Goal: Task Accomplishment & Management: Manage account settings

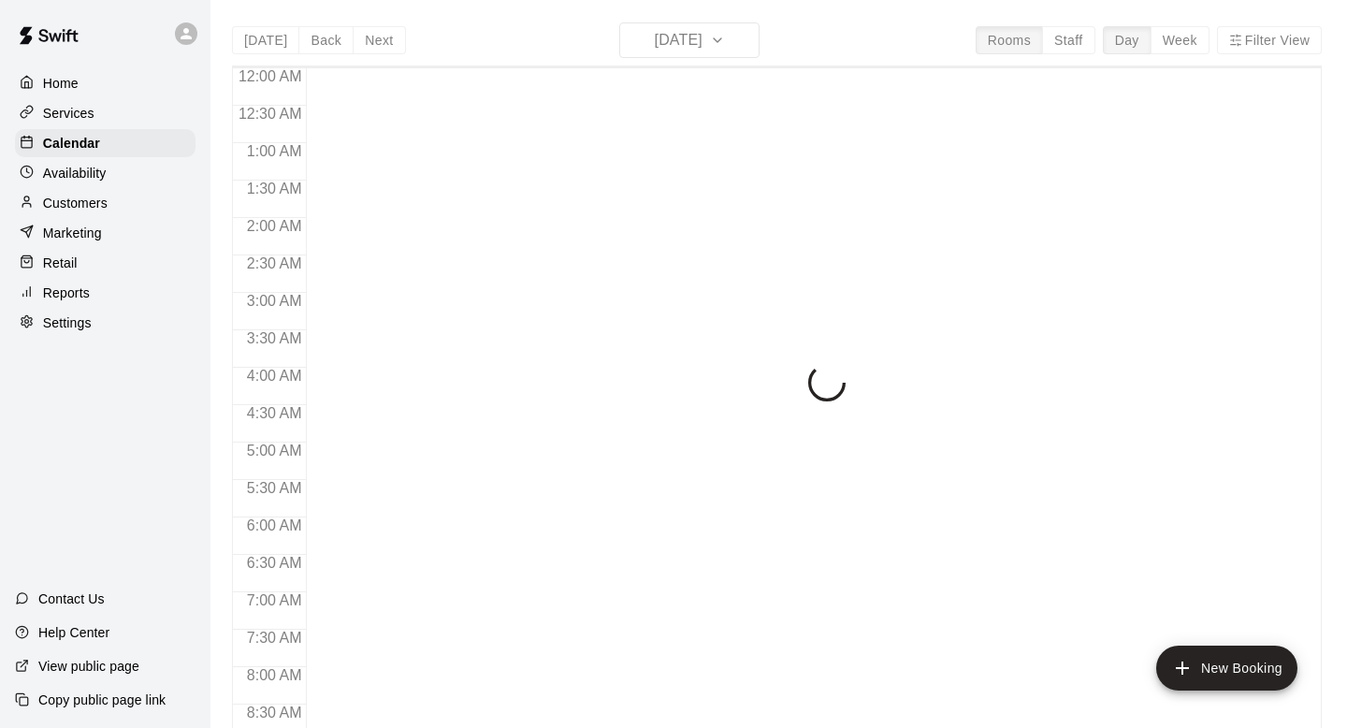
scroll to position [903, 0]
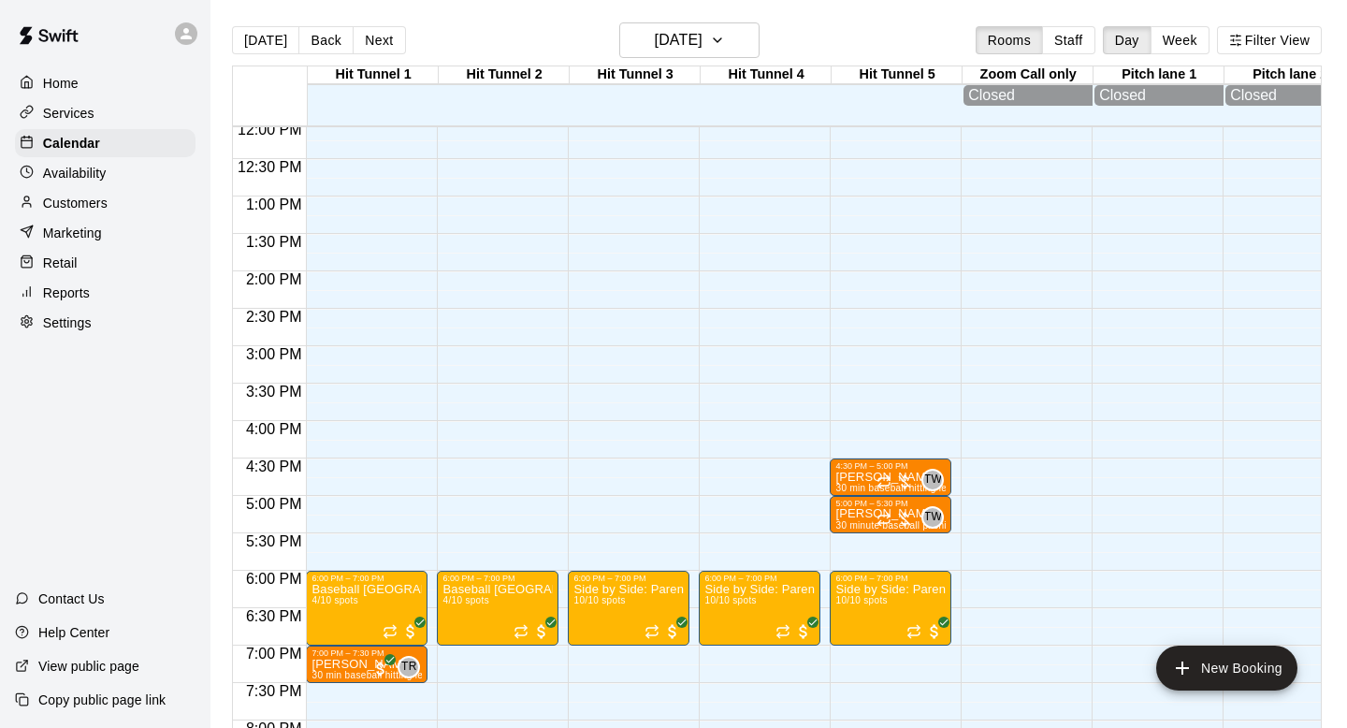
click at [80, 114] on p "Services" at bounding box center [68, 113] width 51 height 19
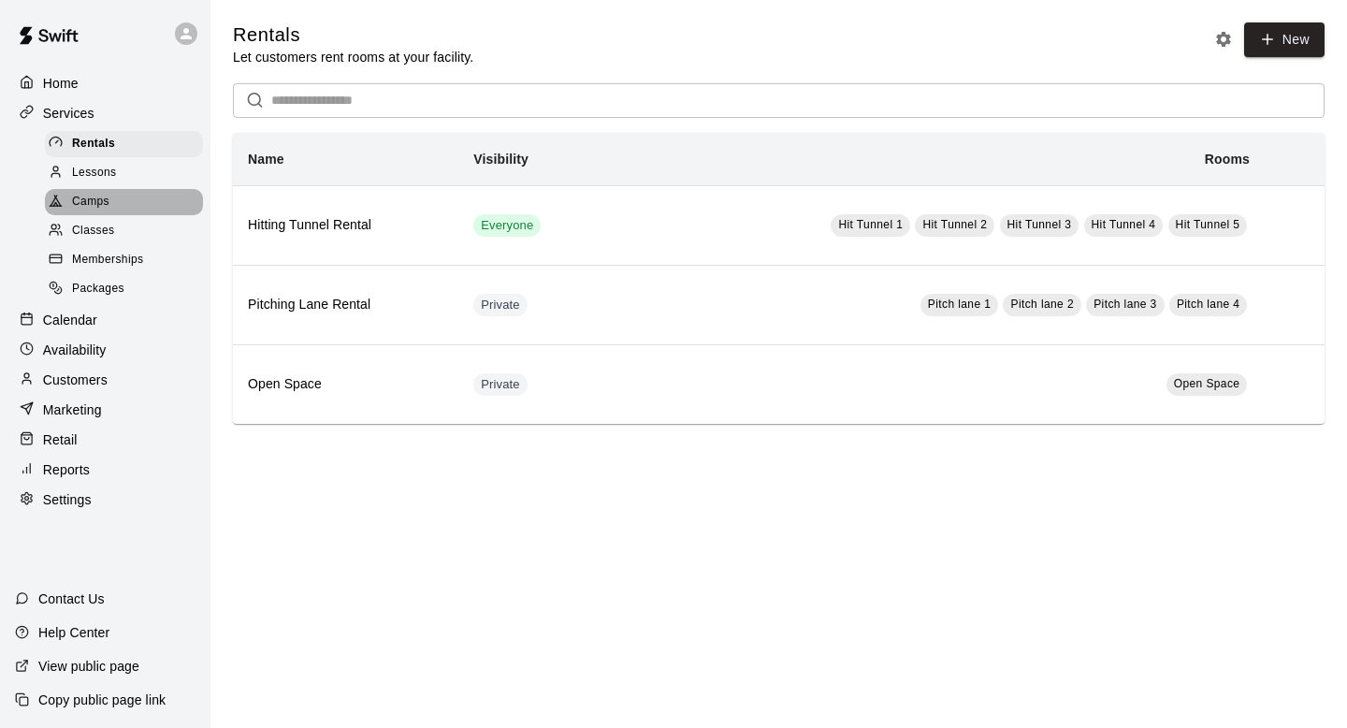
click at [95, 205] on span "Camps" at bounding box center [90, 202] width 37 height 19
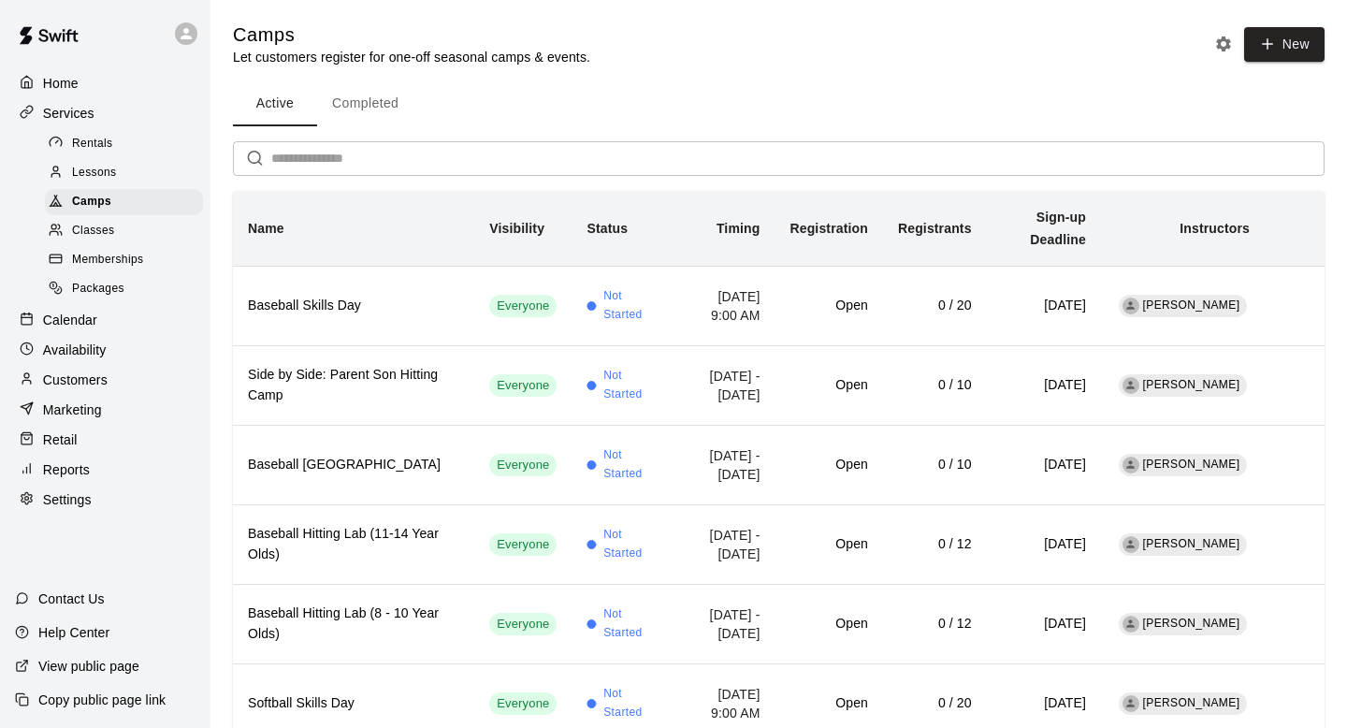
click at [99, 317] on div "Calendar" at bounding box center [105, 320] width 181 height 28
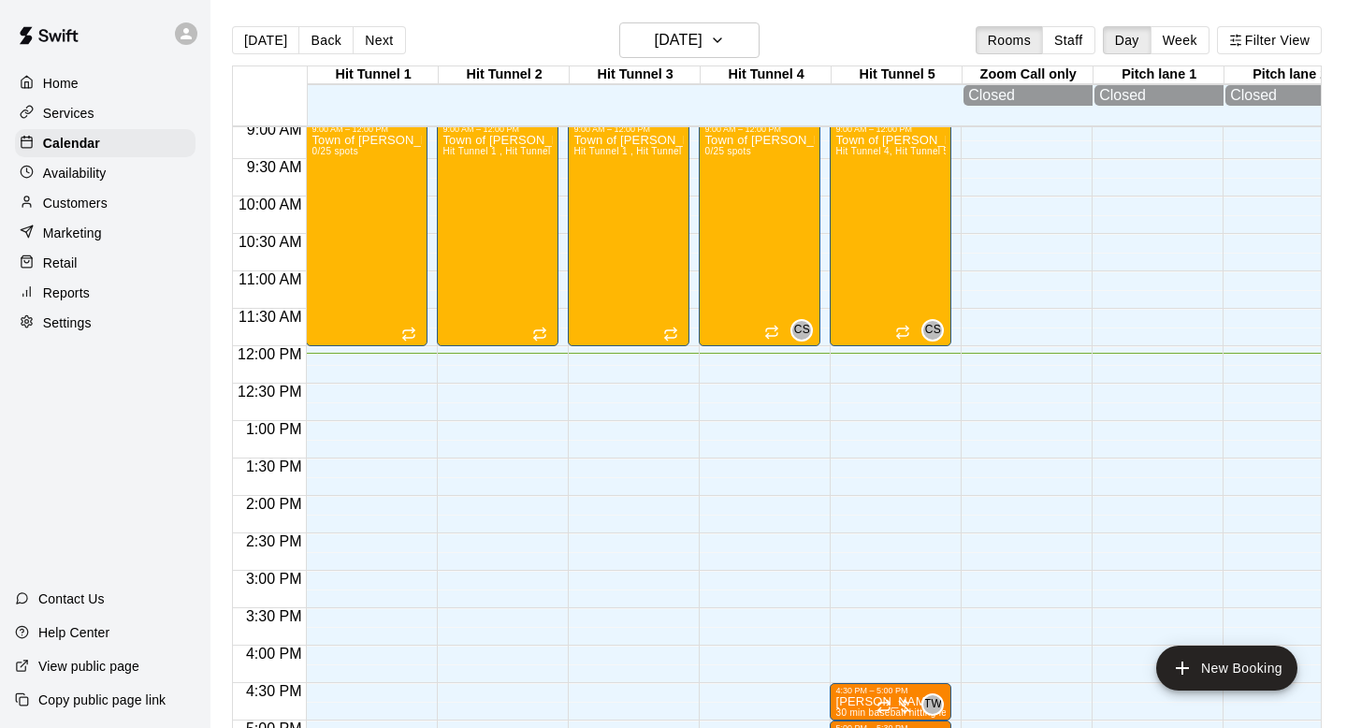
scroll to position [401, 0]
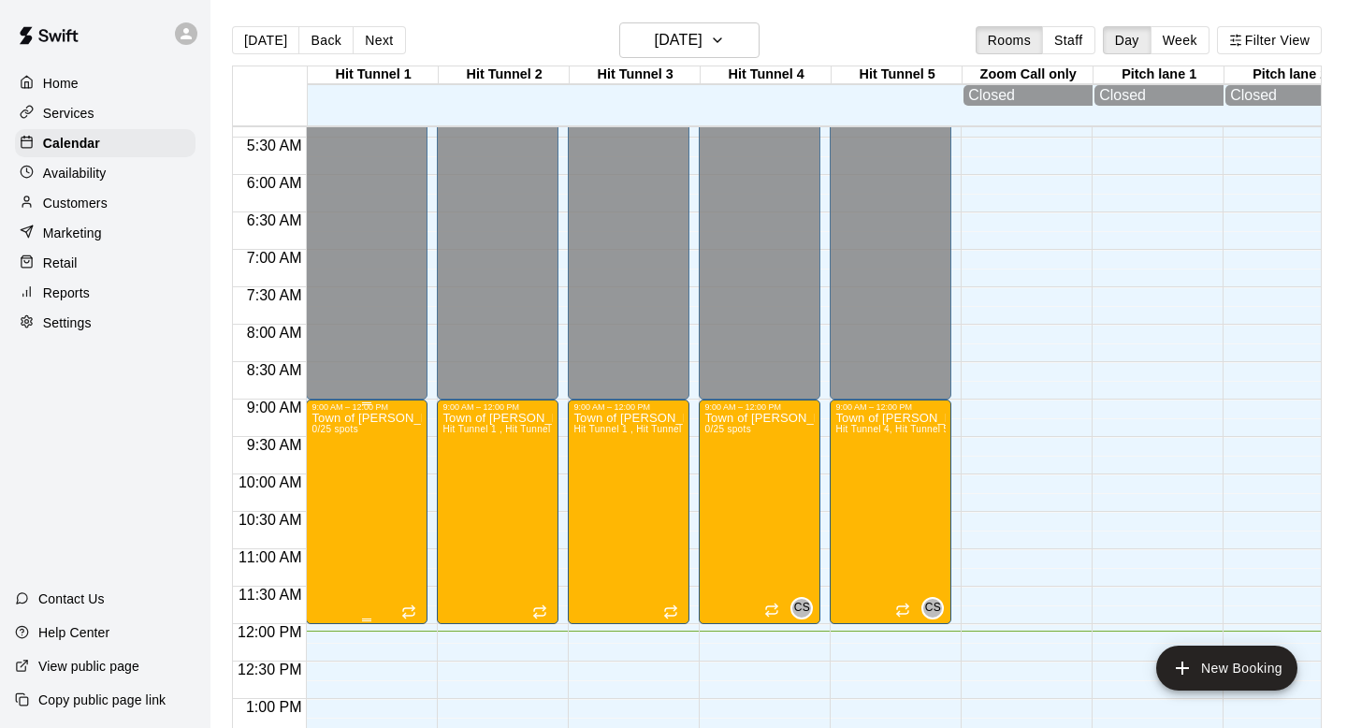
click at [345, 524] on button "delete" at bounding box center [330, 520] width 37 height 37
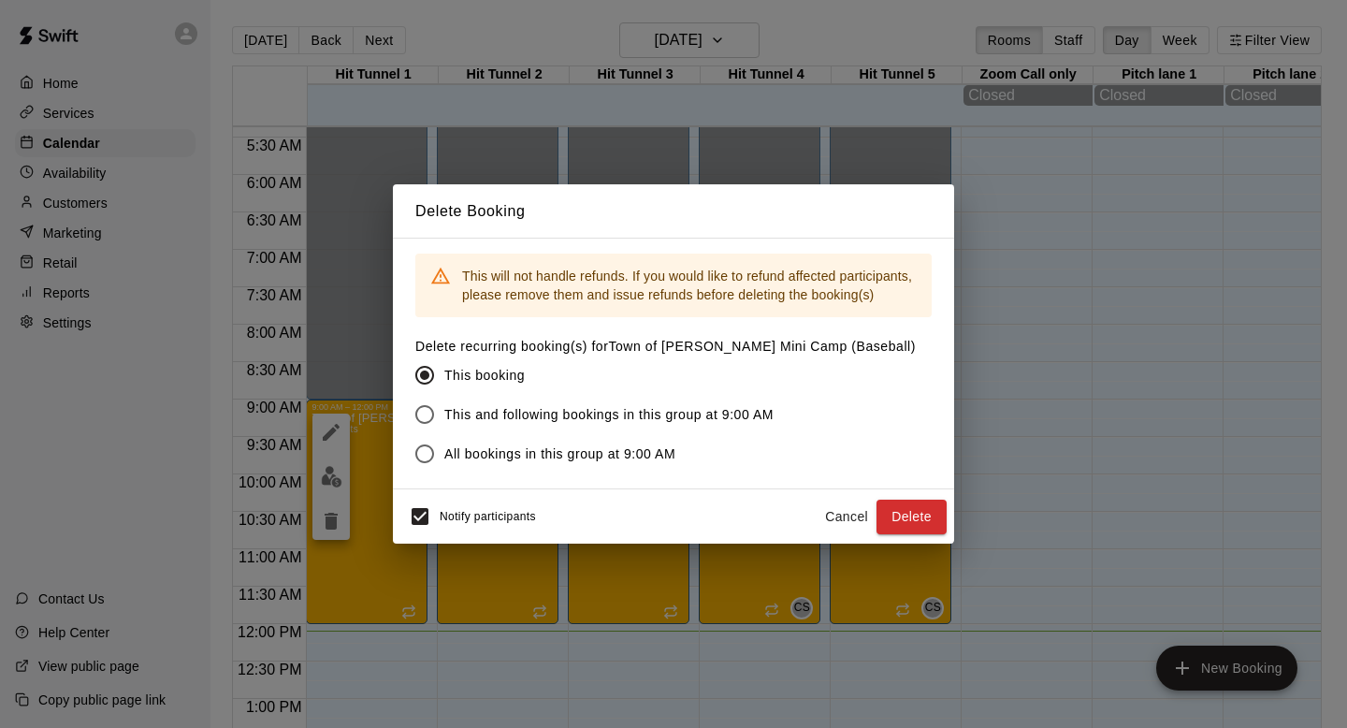
click at [632, 453] on span "All bookings in this group at 9:00 AM" at bounding box center [559, 454] width 231 height 20
click at [918, 511] on button "Delete" at bounding box center [911, 516] width 70 height 35
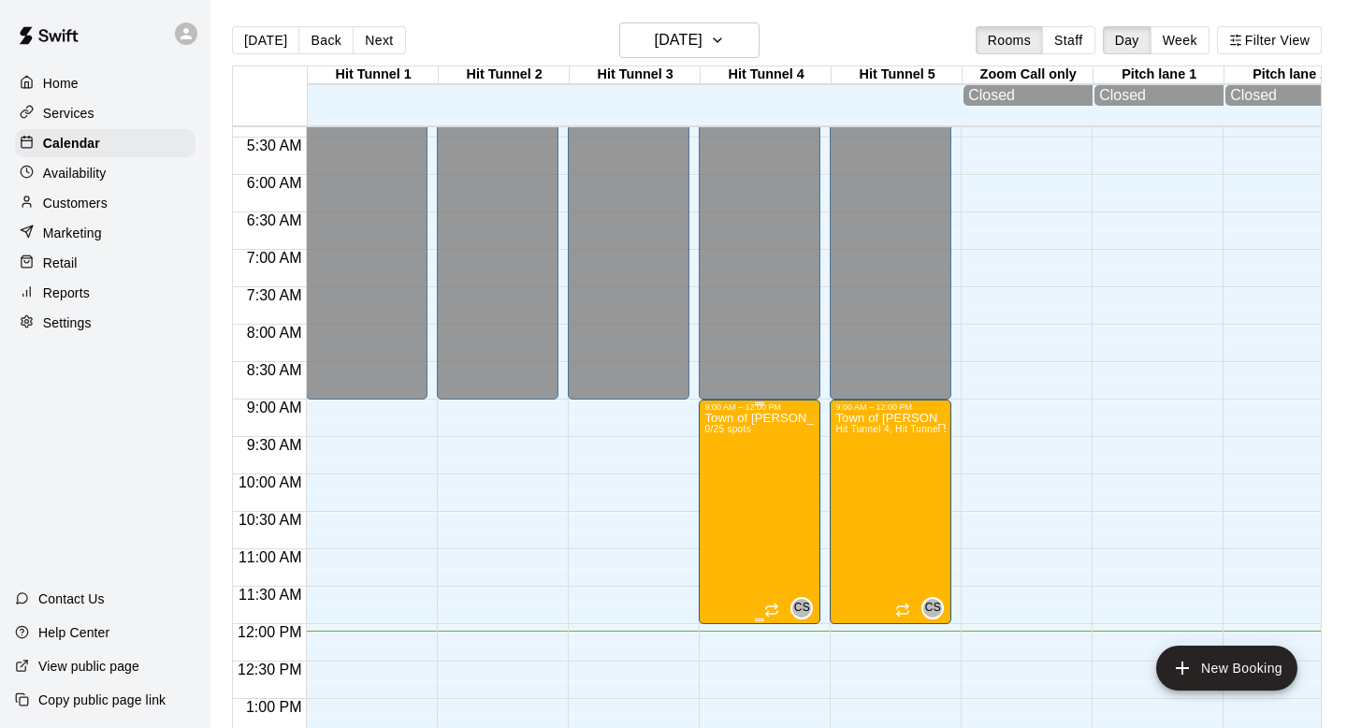
click at [710, 519] on button "delete" at bounding box center [723, 520] width 37 height 37
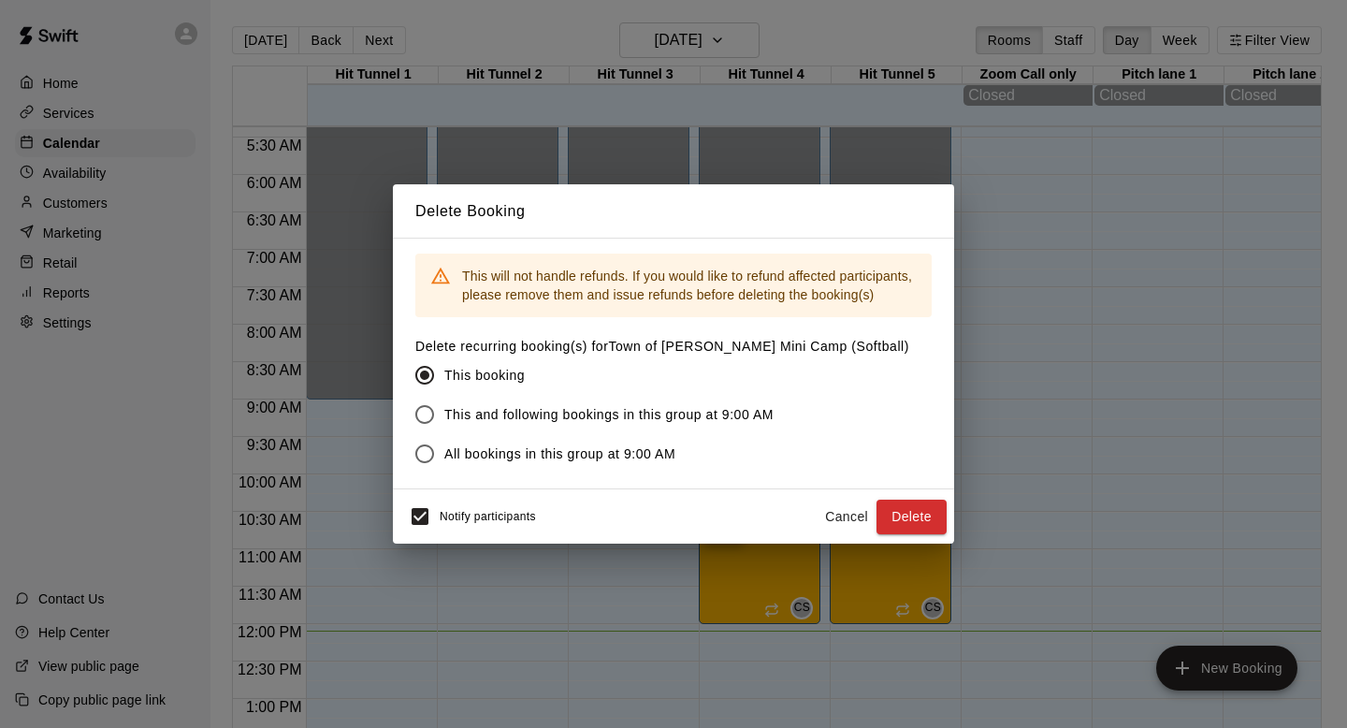
click at [618, 461] on span "All bookings in this group at 9:00 AM" at bounding box center [559, 454] width 231 height 20
click at [919, 524] on button "Delete" at bounding box center [911, 516] width 70 height 35
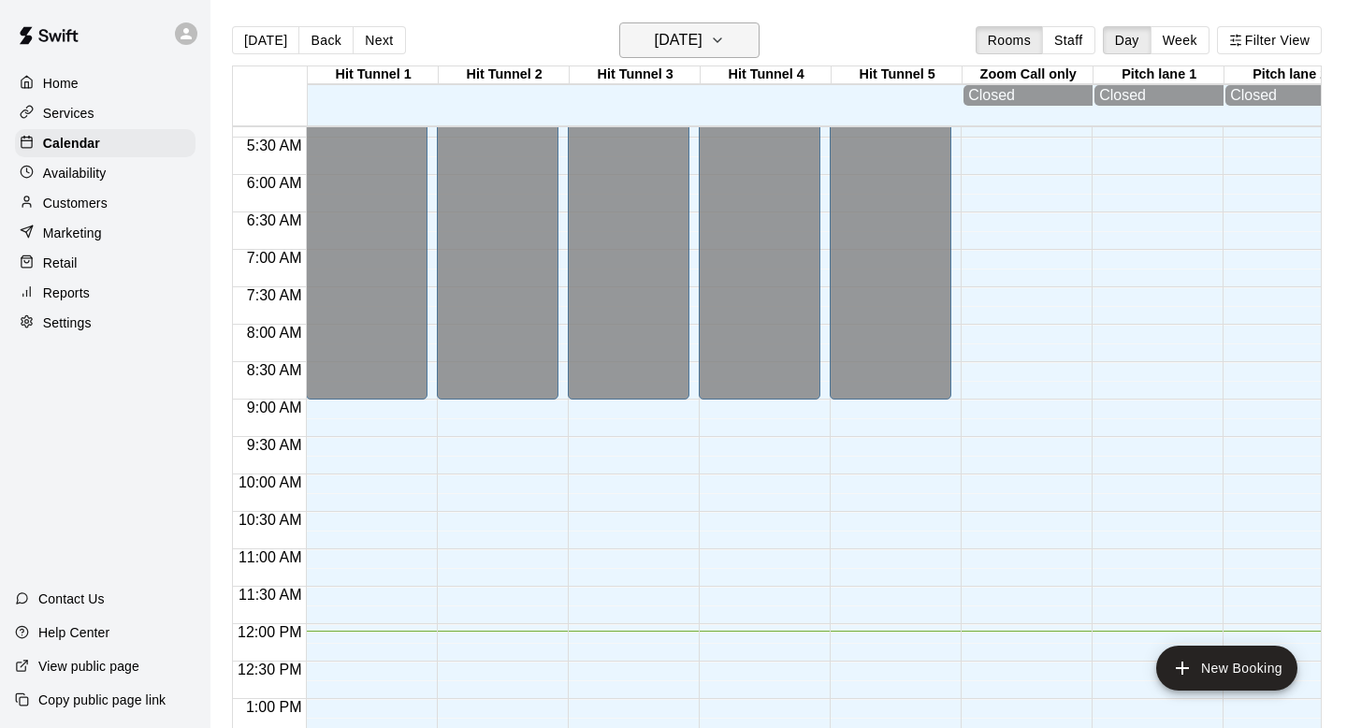
click at [674, 49] on h6 "[DATE]" at bounding box center [679, 40] width 48 height 26
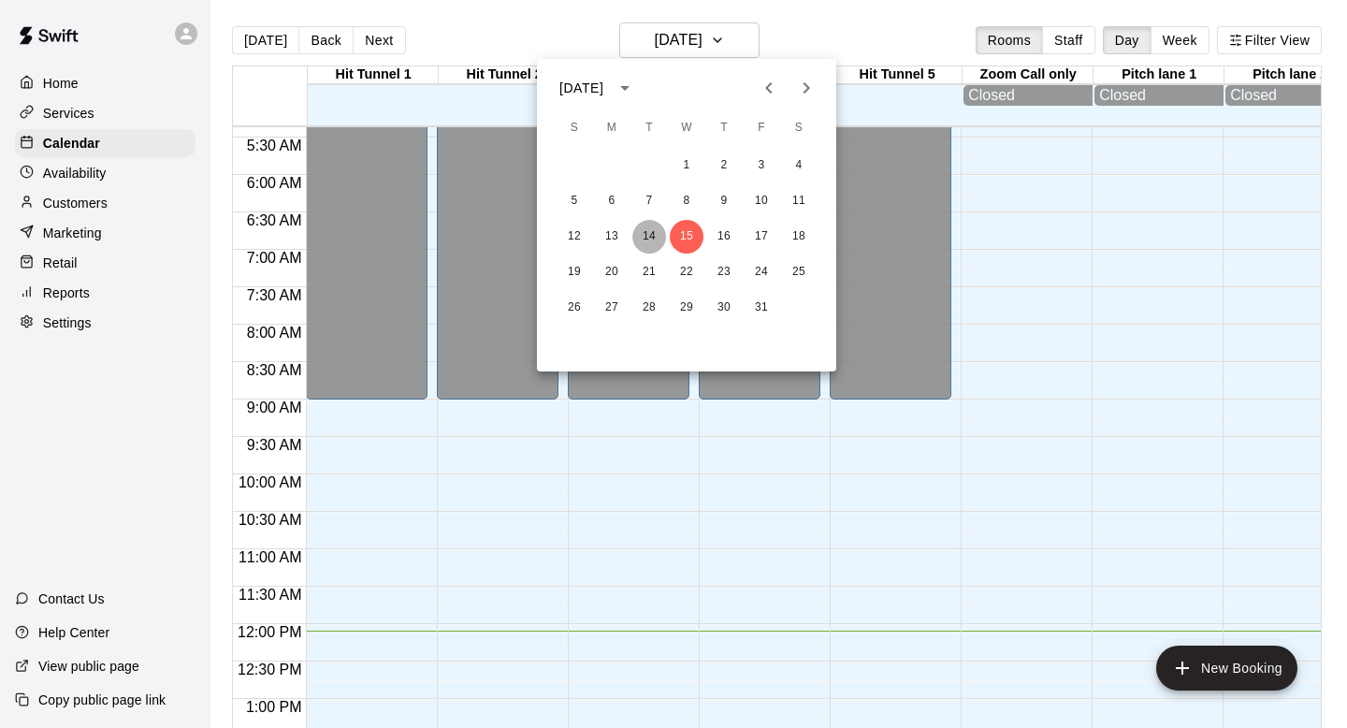
click at [648, 226] on button "14" at bounding box center [649, 237] width 34 height 34
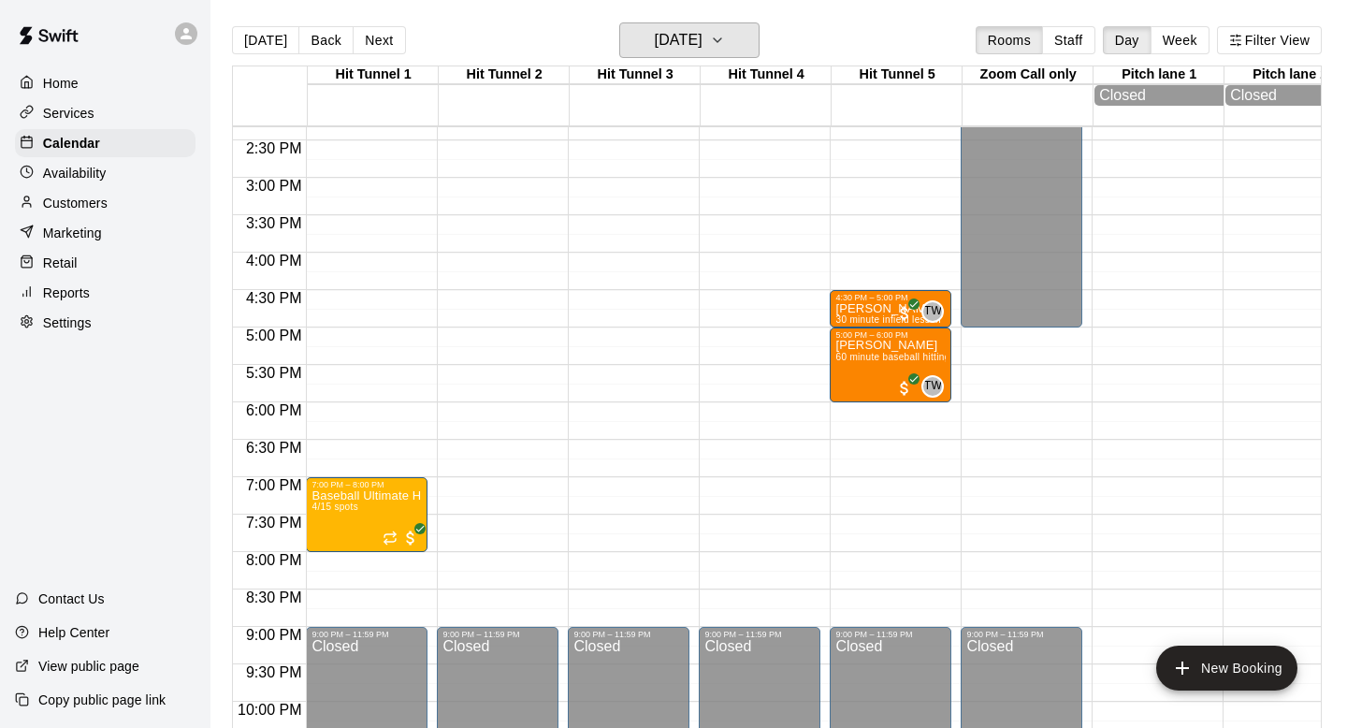
scroll to position [1079, 0]
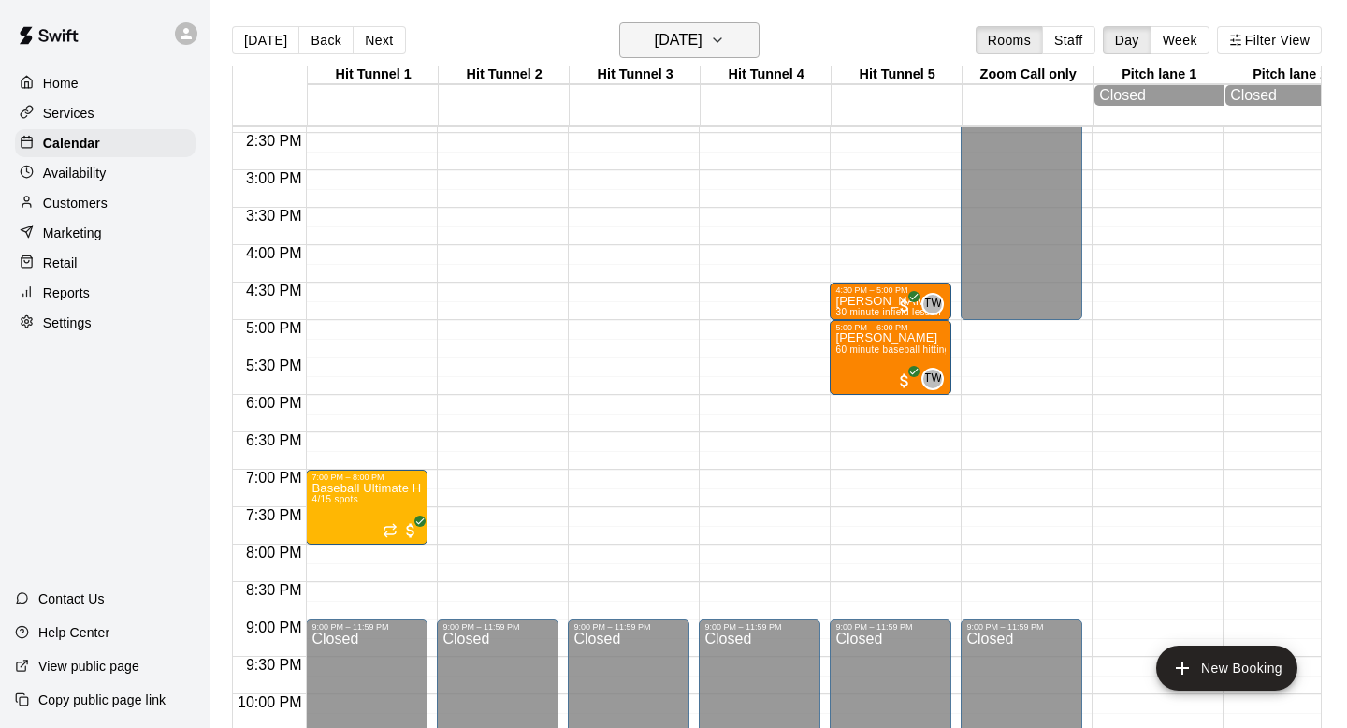
click at [655, 34] on h6 "[DATE]" at bounding box center [679, 40] width 48 height 26
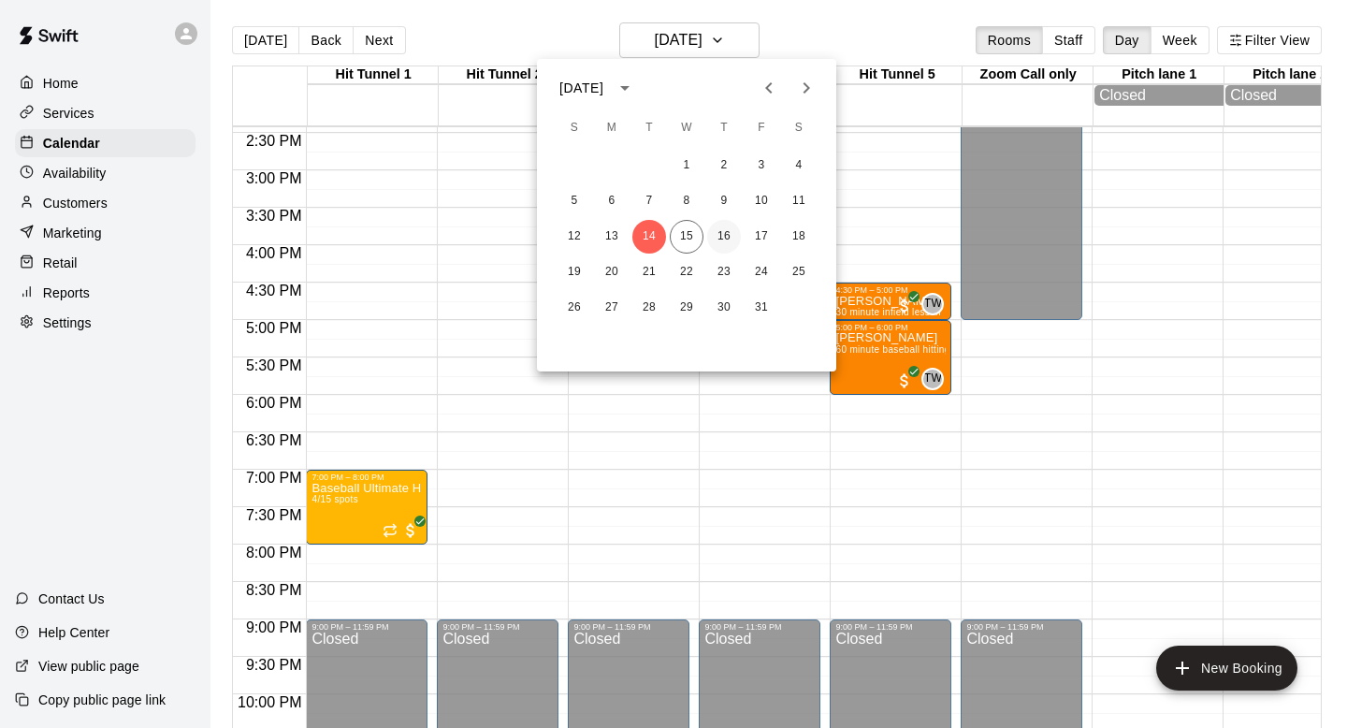
click at [731, 234] on button "16" at bounding box center [724, 237] width 34 height 34
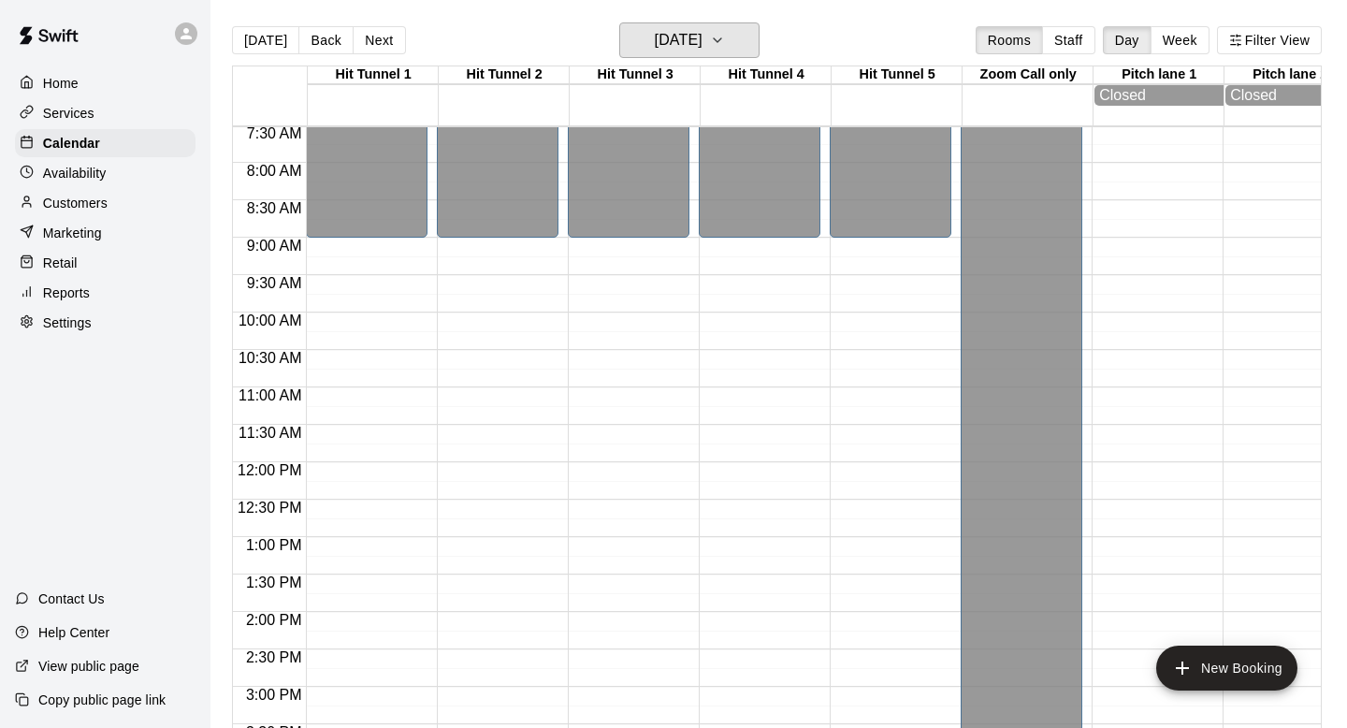
scroll to position [1176, 0]
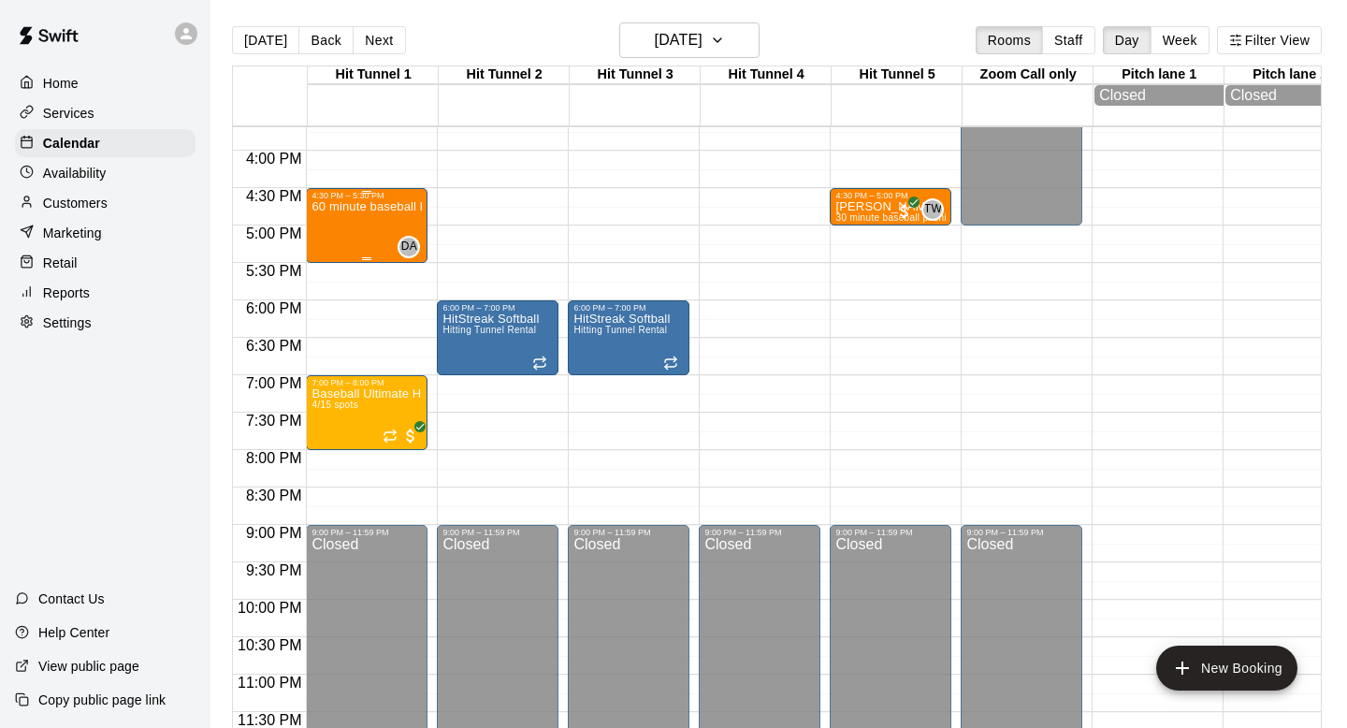
click at [388, 227] on div "60 minute baseball hitting lesson" at bounding box center [366, 564] width 110 height 728
click at [388, 227] on div at bounding box center [673, 364] width 1347 height 728
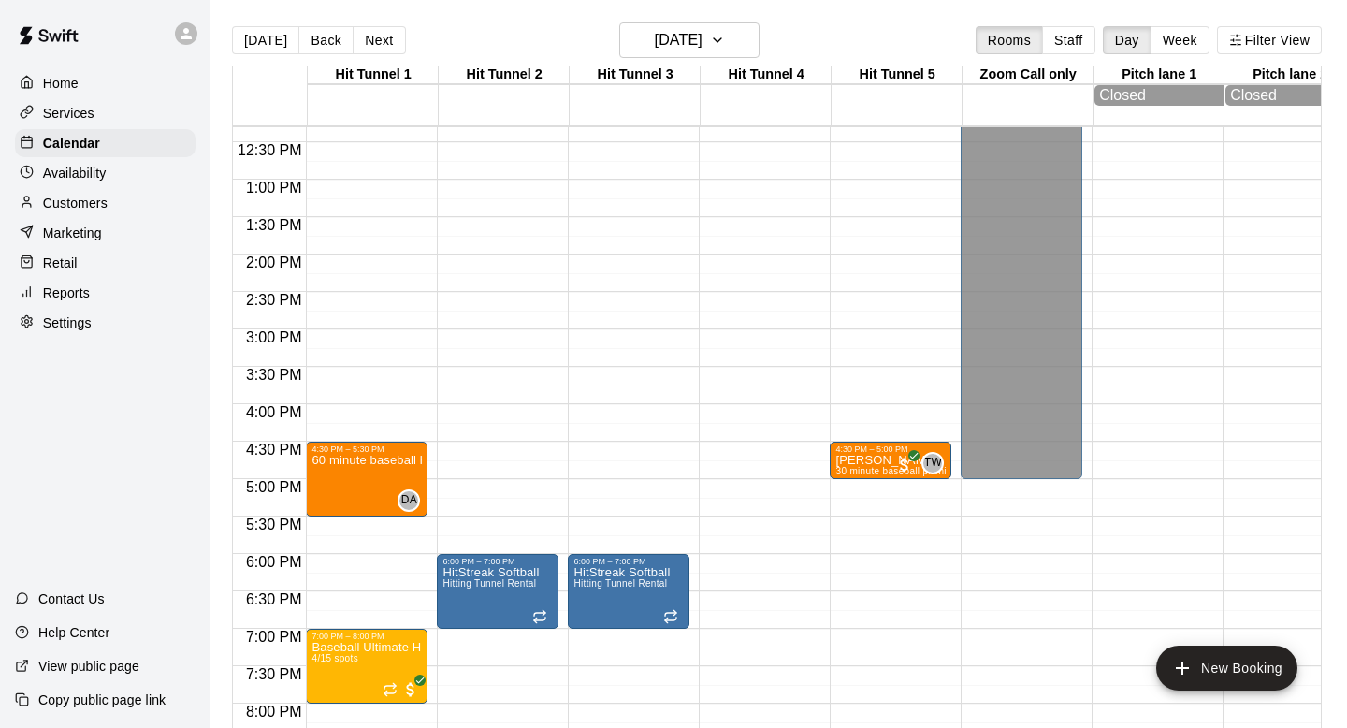
scroll to position [916, 0]
